Goal: Transaction & Acquisition: Purchase product/service

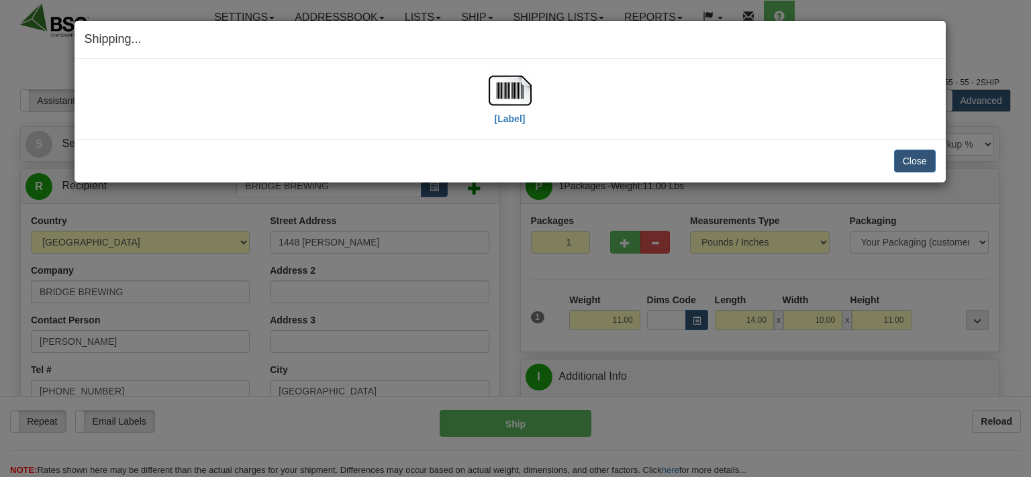
select select "CA"
select select "BC"
select select "0"
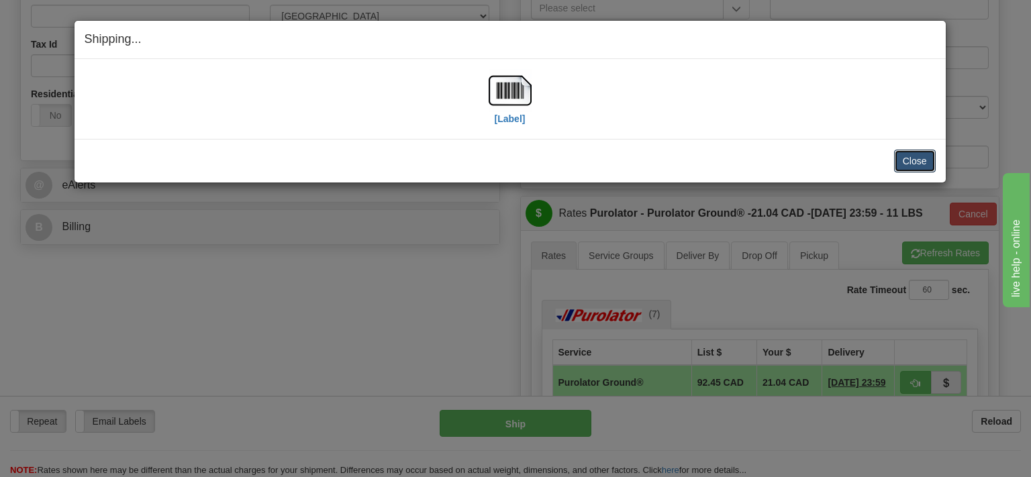
click at [923, 163] on button "Close" at bounding box center [915, 161] width 42 height 23
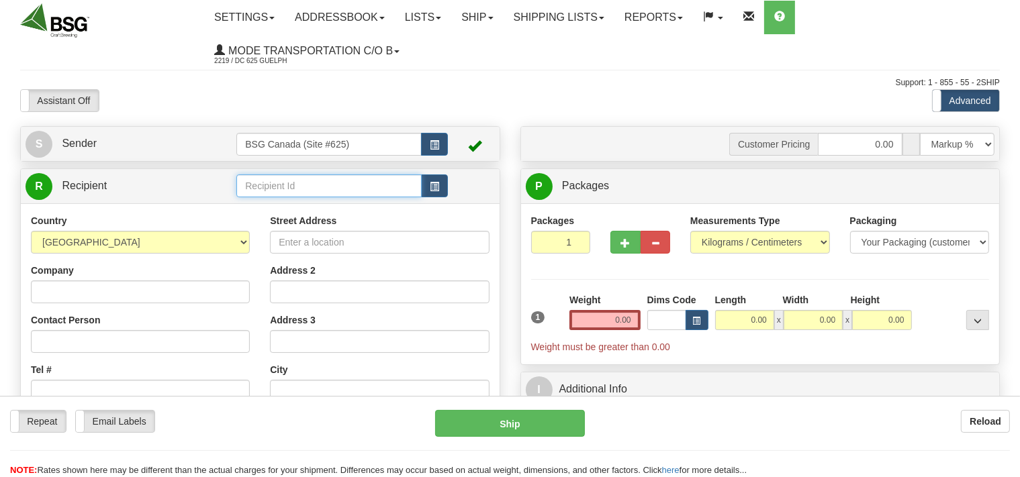
click at [273, 187] on input "text" at bounding box center [328, 186] width 185 height 23
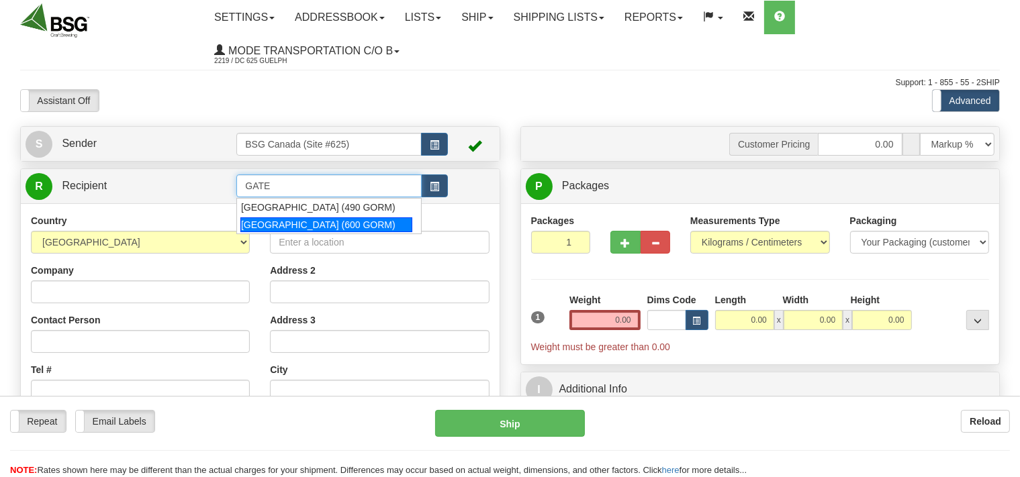
click at [304, 224] on div "[GEOGRAPHIC_DATA] (600 GORM)" at bounding box center [326, 225] width 172 height 15
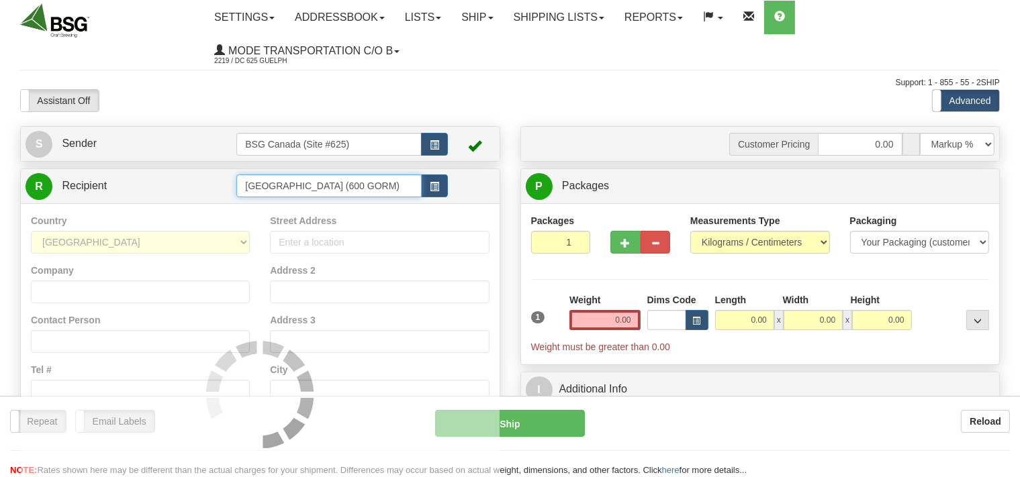
type input "[GEOGRAPHIC_DATA] (600 GORM)"
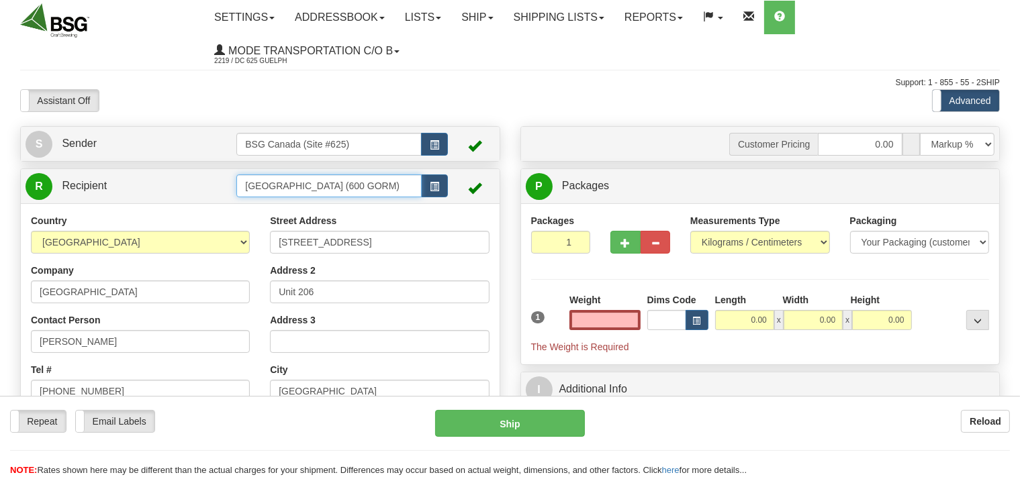
type input "0.00"
drag, startPoint x: 379, startPoint y: 192, endPoint x: 219, endPoint y: 202, distance: 160.8
click at [236, 197] on input "[GEOGRAPHIC_DATA] (600 GORM)" at bounding box center [328, 186] width 185 height 23
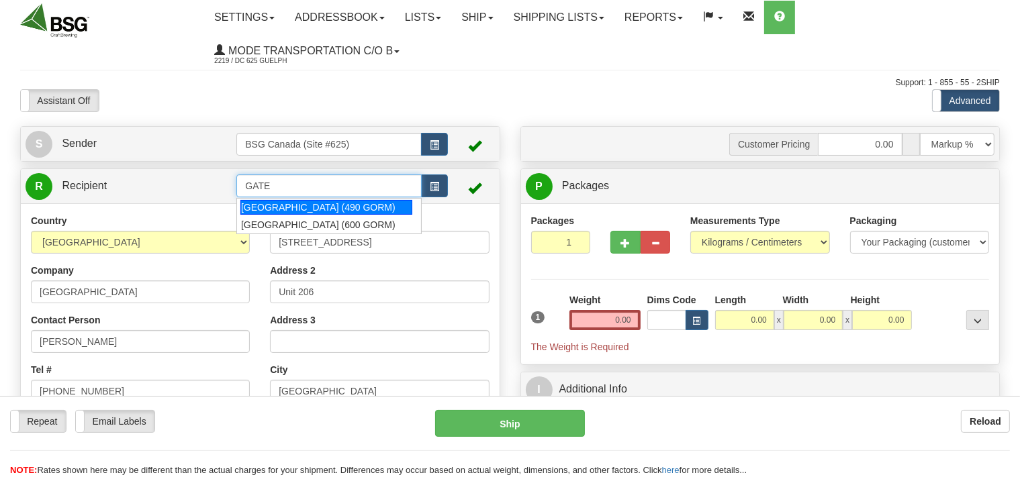
click at [268, 214] on div "[GEOGRAPHIC_DATA] (490 GORM)" at bounding box center [326, 207] width 172 height 15
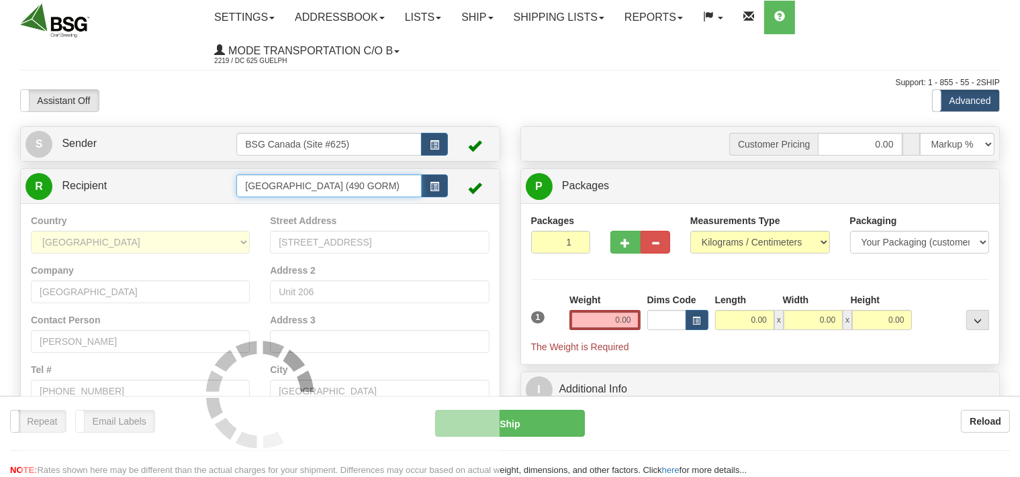
type input "[GEOGRAPHIC_DATA] (490 GORM)"
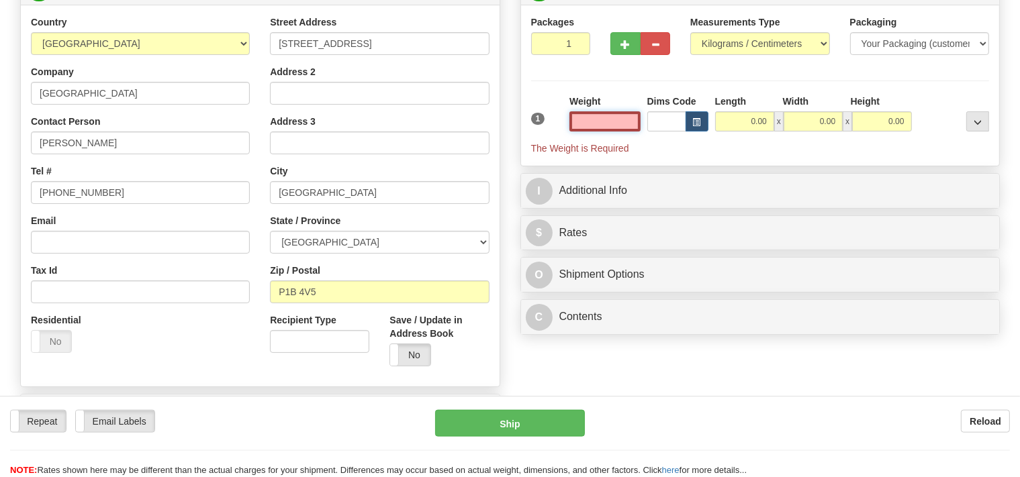
scroll to position [212, 0]
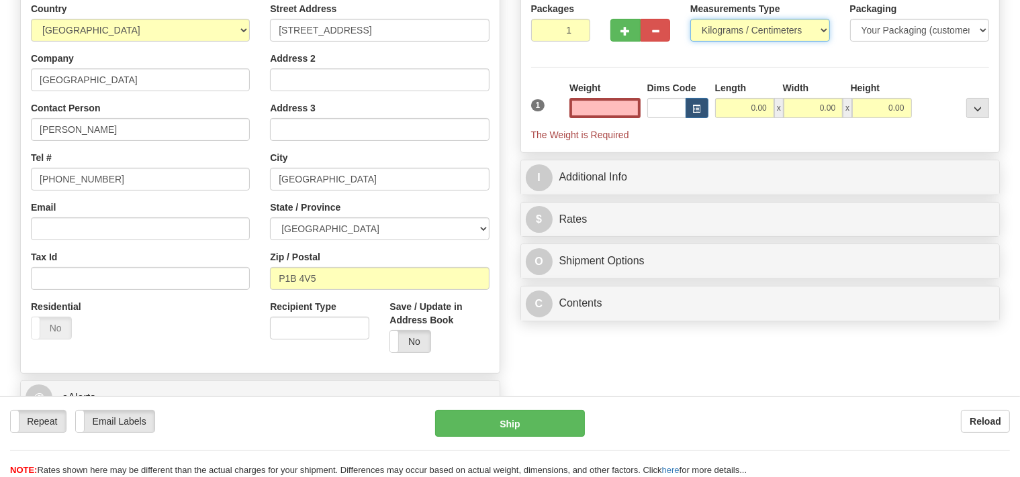
type input "0.00"
click at [690, 19] on select "Pounds / Inches Kilograms / Centimeters" at bounding box center [760, 30] width 140 height 23
select select "0"
click option "Pounds / Inches" at bounding box center [0, 0] width 0 height 0
click at [589, 109] on input "0.00" at bounding box center [604, 108] width 70 height 20
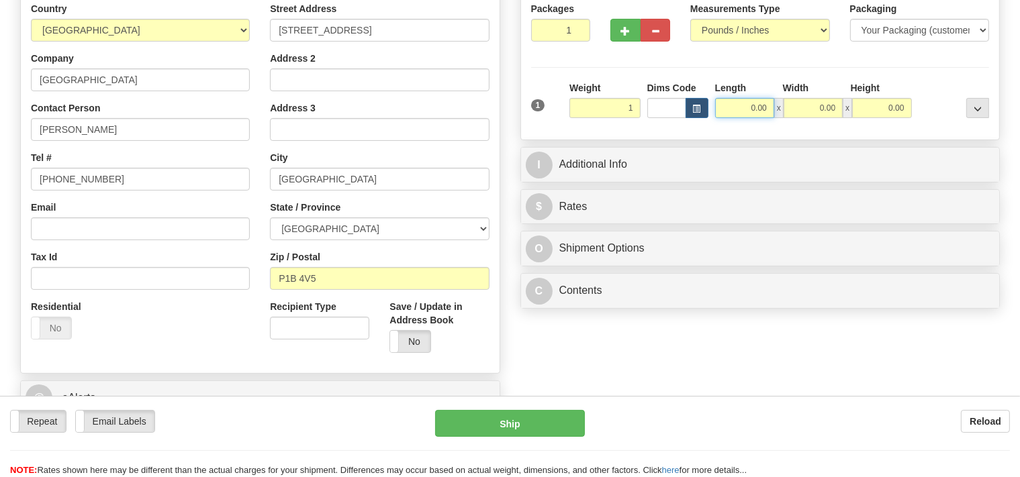
type input "1.00"
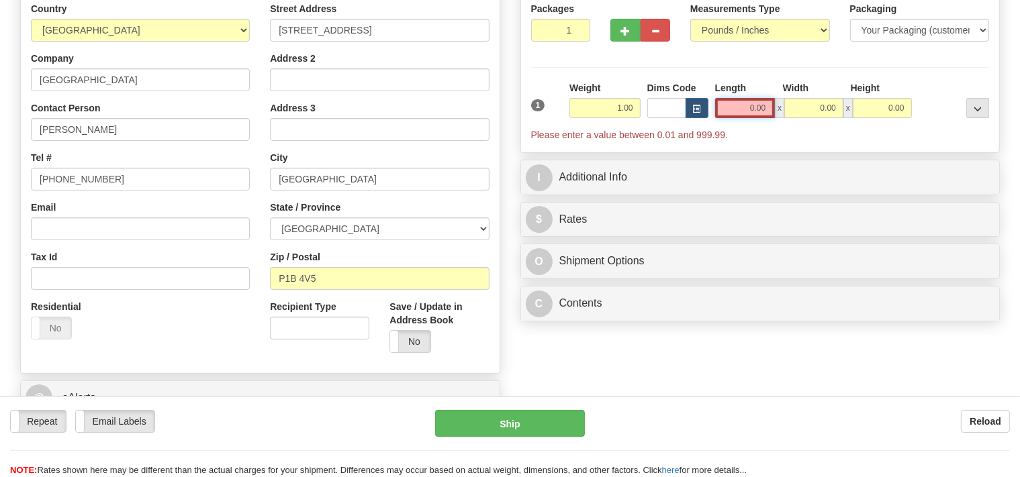
click at [729, 114] on input "0.00" at bounding box center [745, 108] width 60 height 20
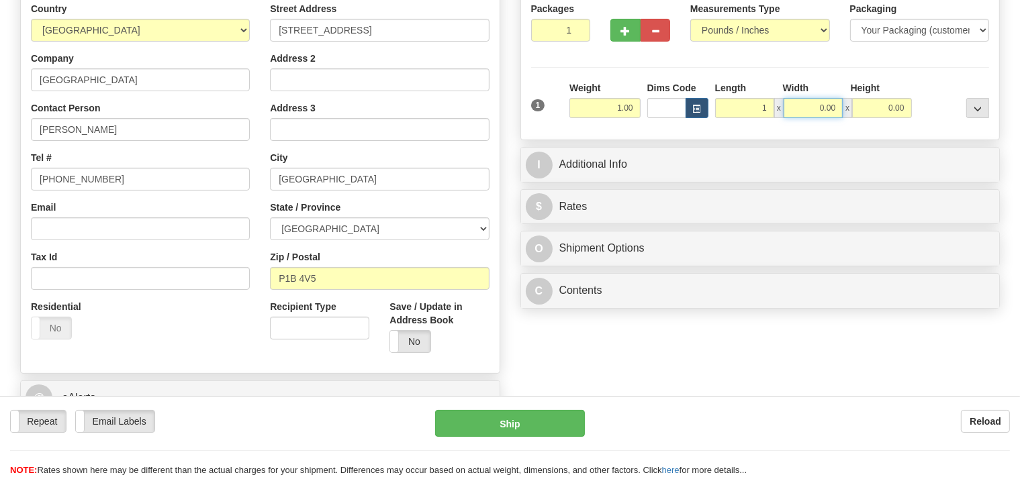
type input "1.00"
click at [812, 105] on input "0.00" at bounding box center [813, 108] width 59 height 20
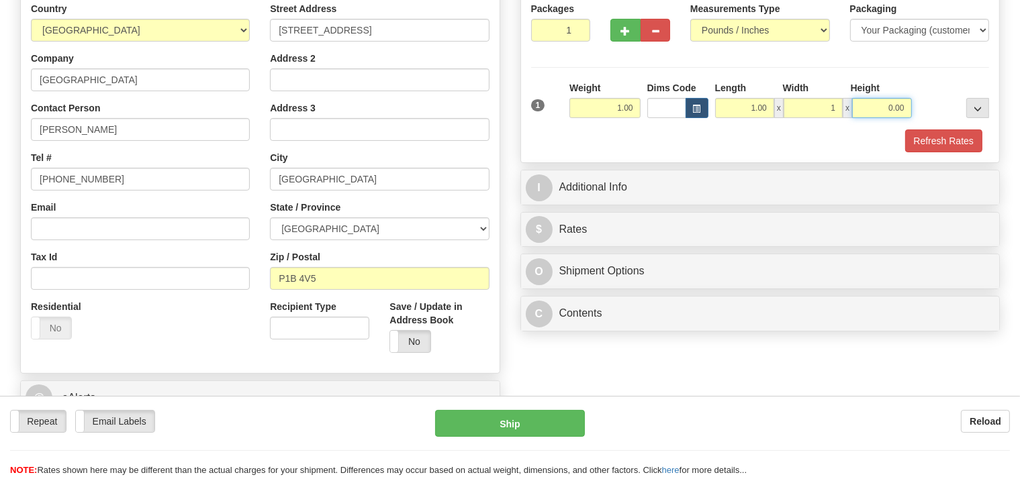
type input "1.00"
click at [880, 111] on input "0.00" at bounding box center [881, 108] width 59 height 20
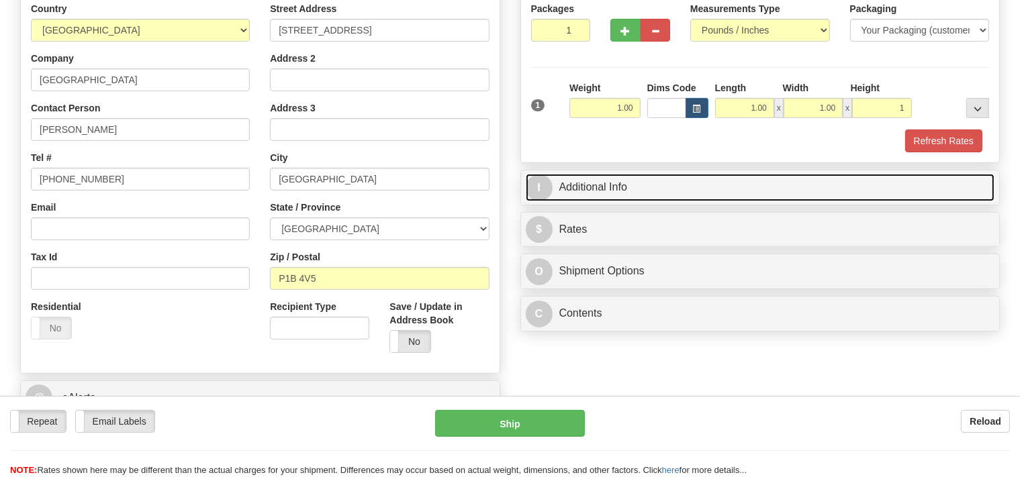
type input "1.00"
click at [694, 182] on link "I Additional Info" at bounding box center [760, 188] width 469 height 28
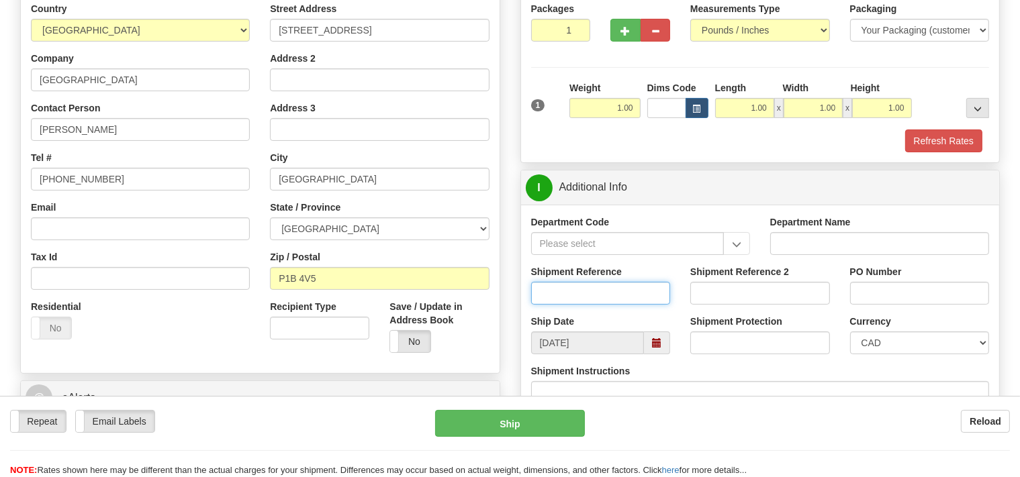
click at [558, 289] on input "Shipment Reference" at bounding box center [601, 293] width 140 height 23
type input "SO170-148400"
click at [949, 133] on button "Refresh Rates" at bounding box center [943, 141] width 77 height 23
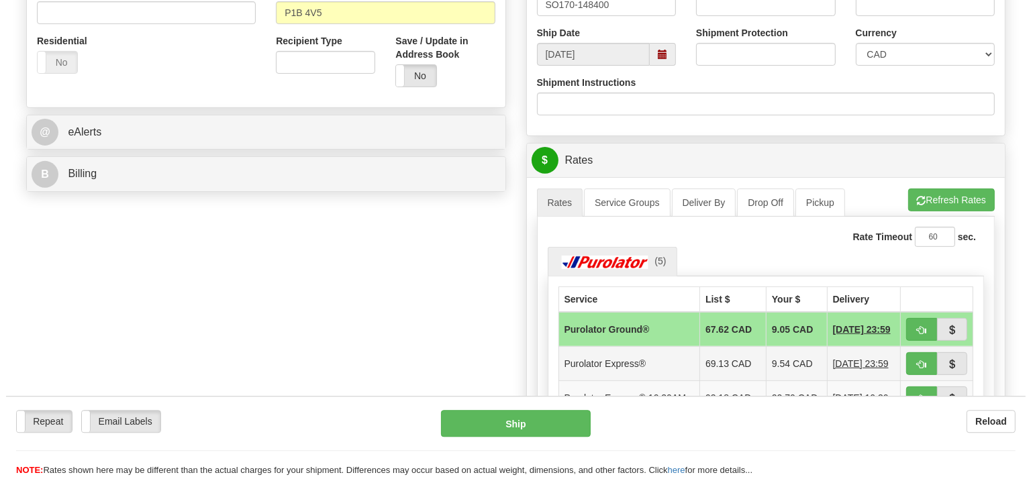
scroll to position [496, 0]
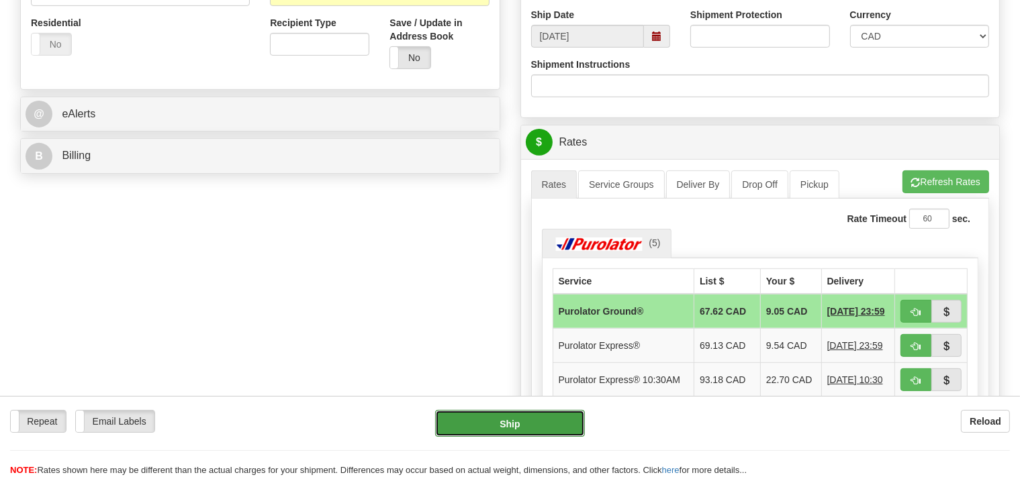
click at [534, 428] on button "Ship" at bounding box center [510, 423] width 150 height 27
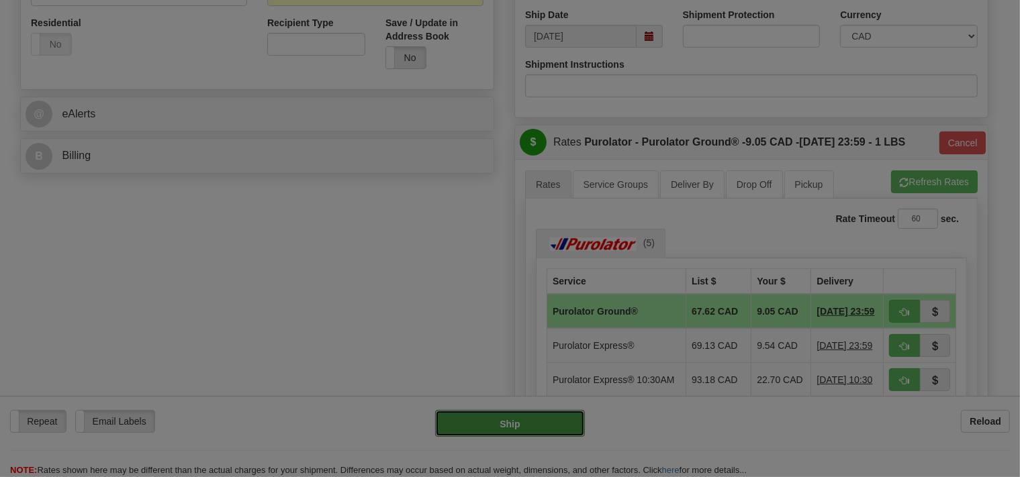
type input "260"
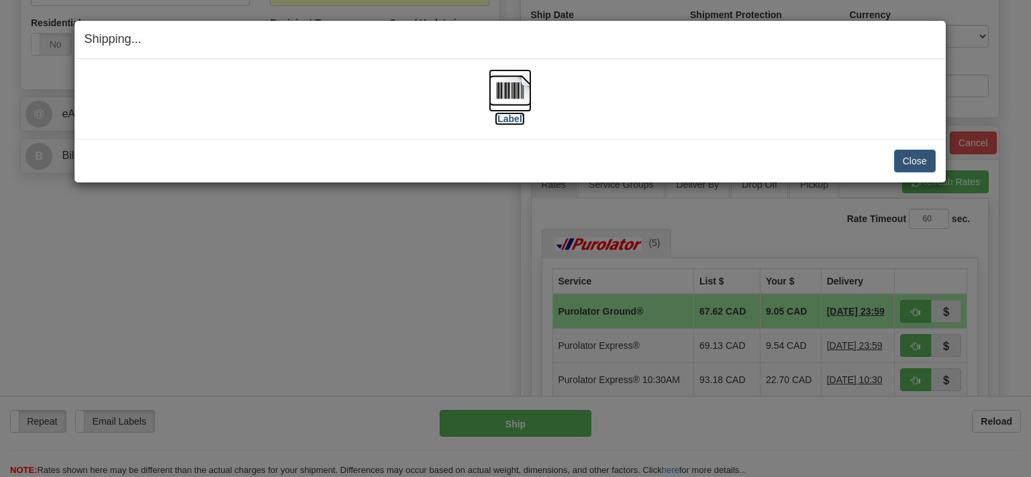
click at [514, 97] on img at bounding box center [510, 90] width 43 height 43
